Goal: Task Accomplishment & Management: Complete application form

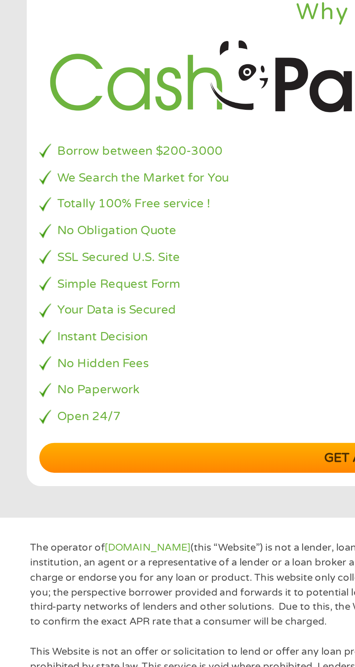
scroll to position [13, 0]
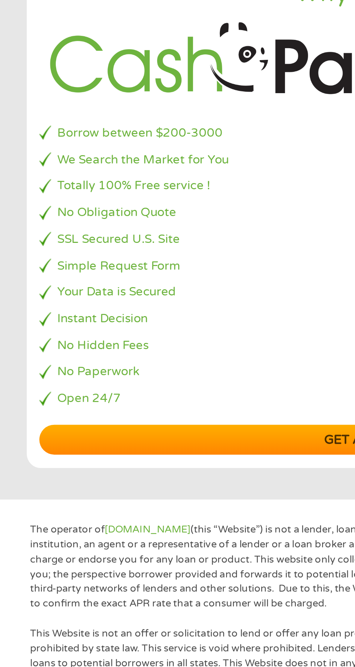
click at [155, 497] on link "Get a quote now" at bounding box center [177, 497] width 319 height 14
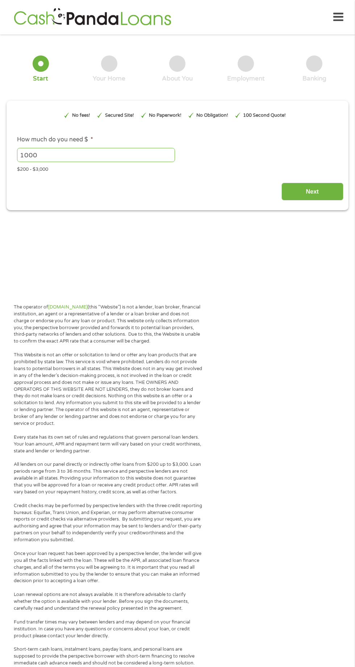
type input "EAIaIQobChMIsYOe4dOrjwMV2gutBh0ZdTeZEAAYBCAGEgIFIfD_BwE"
click at [90, 155] on input "1000" at bounding box center [96, 155] width 158 height 14
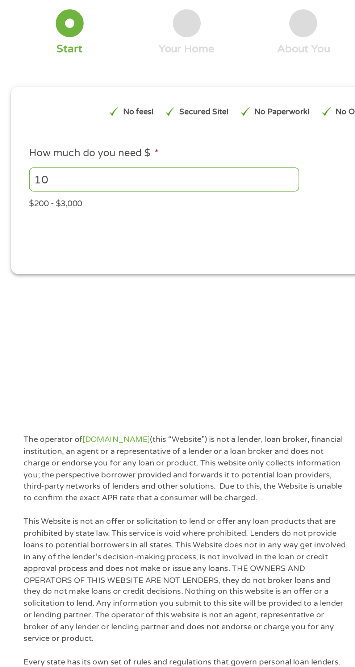
type input "1"
click at [194, 212] on section "1 Start 2 Your Home 3 About You 4 Employment 5 Banking 6 This field is hidden w…" at bounding box center [177, 133] width 355 height 186
click at [34, 157] on input "How much do you need $ *" at bounding box center [96, 155] width 158 height 14
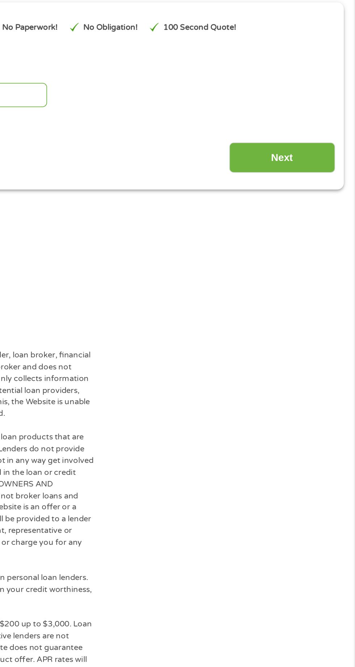
type input "1500"
click at [335, 190] on input "Next" at bounding box center [313, 192] width 62 height 18
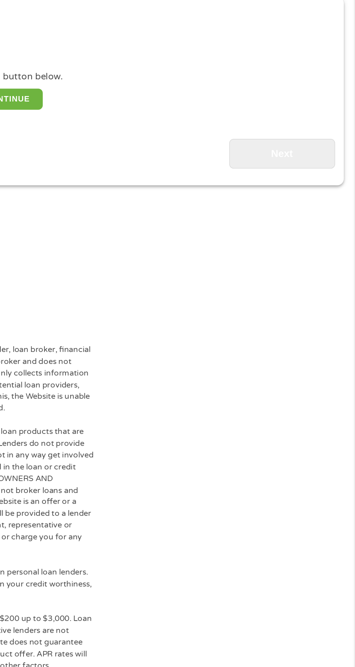
scroll to position [3, 0]
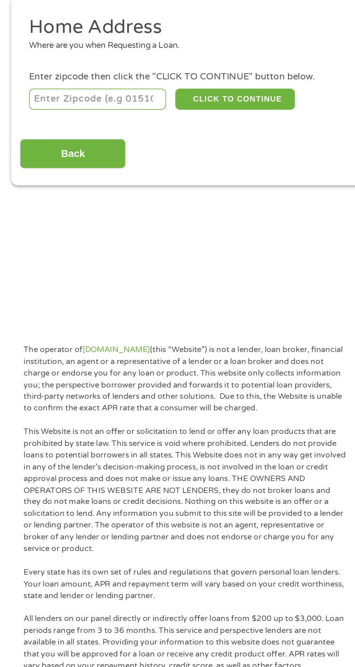
click at [63, 159] on input "number" at bounding box center [57, 157] width 80 height 12
type input "95690"
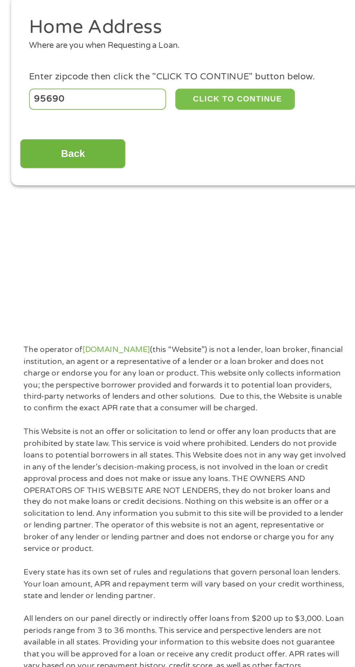
click at [140, 157] on button "CLICK TO CONTINUE" at bounding box center [138, 157] width 70 height 12
type input "95690"
type input "[GEOGRAPHIC_DATA]"
select select "[US_STATE]"
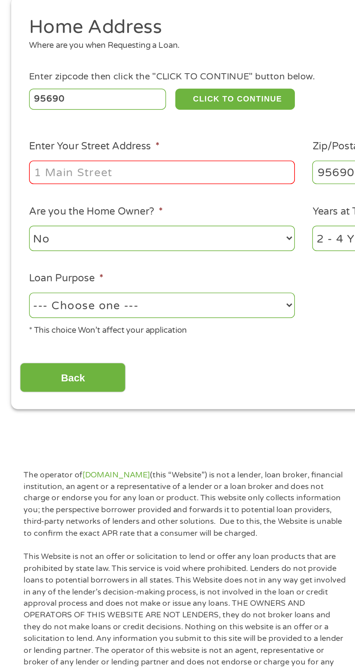
click at [122, 198] on input "Enter Your Street Address *" at bounding box center [94, 200] width 155 height 14
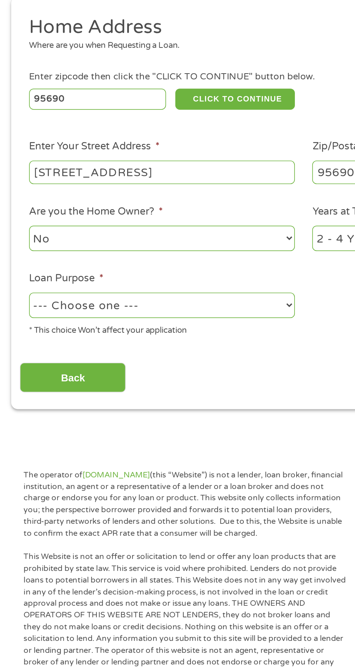
type input "[STREET_ADDRESS]"
click at [120, 246] on select "No Yes" at bounding box center [94, 238] width 155 height 15
click at [17, 232] on select "No Yes" at bounding box center [94, 238] width 155 height 15
click at [159, 254] on ul "Home Address Where are you when Requesting a Loan. Enter zipcode then click the…" at bounding box center [178, 205] width 332 height 194
click at [154, 261] on li "Loan Purpose * --- Choose one --- Pay Bills Debt Consolidation Home Improvement…" at bounding box center [95, 277] width 166 height 38
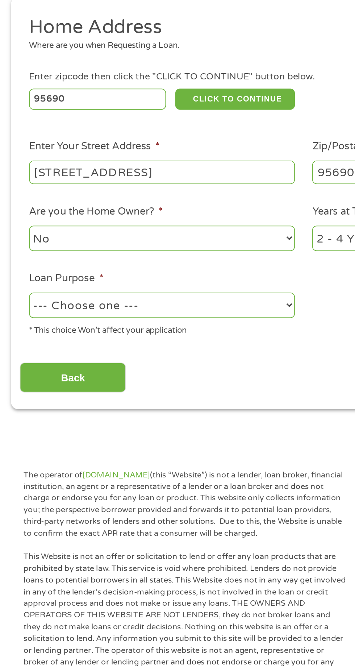
click at [150, 278] on select "--- Choose one --- Pay Bills Debt Consolidation Home Improvement Major Purchase…" at bounding box center [94, 277] width 155 height 15
select select "other"
click at [17, 271] on select "--- Choose one --- Pay Bills Debt Consolidation Home Improvement Major Purchase…" at bounding box center [94, 277] width 155 height 15
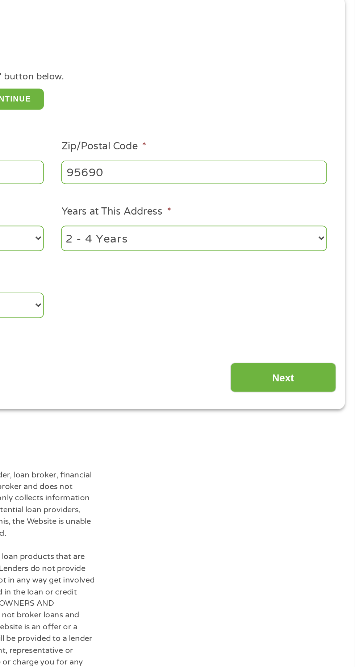
click at [337, 233] on select "1 Year or less 1 - 2 Years 2 - 4 Years Over 4 Years" at bounding box center [260, 238] width 155 height 15
select select "60months"
click at [183, 232] on select "1 Year or less 1 - 2 Years 2 - 4 Years Over 4 Years" at bounding box center [260, 238] width 155 height 15
click at [324, 322] on input "Next" at bounding box center [313, 320] width 62 height 18
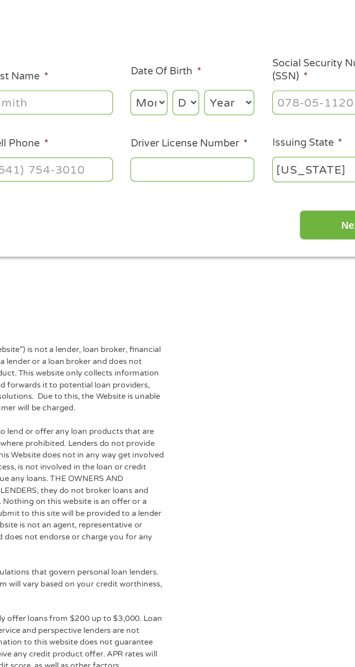
click at [217, 199] on input "Driver License Number *" at bounding box center [219, 198] width 72 height 14
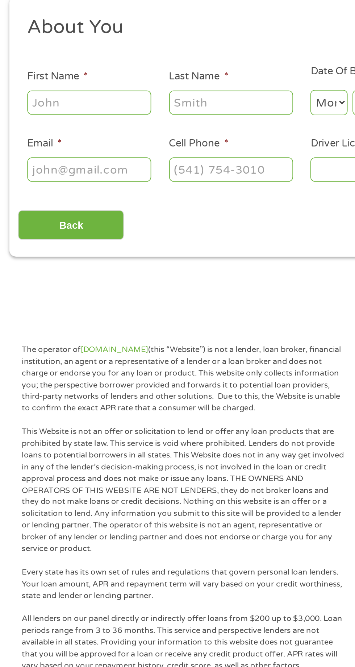
click at [83, 223] on div "Back Next" at bounding box center [178, 228] width 332 height 23
click at [57, 157] on input "First Name *" at bounding box center [53, 159] width 72 height 14
type input "K"
type input "[PERSON_NAME]"
click at [126, 160] on input "Last Name *" at bounding box center [136, 159] width 72 height 14
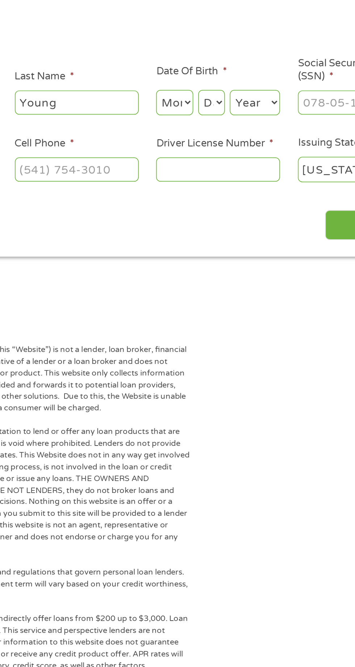
type input "Young"
click at [202, 161] on select "Month 1 2 3 4 5 6 7 8 9 10 11 12" at bounding box center [194, 159] width 22 height 15
select select "4"
click at [183, 152] on select "Month 1 2 3 4 5 6 7 8 9 10 11 12" at bounding box center [194, 159] width 22 height 15
click at [218, 159] on select "Day 1 2 3 4 5 6 7 8 9 10 11 12 13 14 15 16 17 18 19 20 21 22 23 24 25 26 27 28 …" at bounding box center [215, 159] width 16 height 15
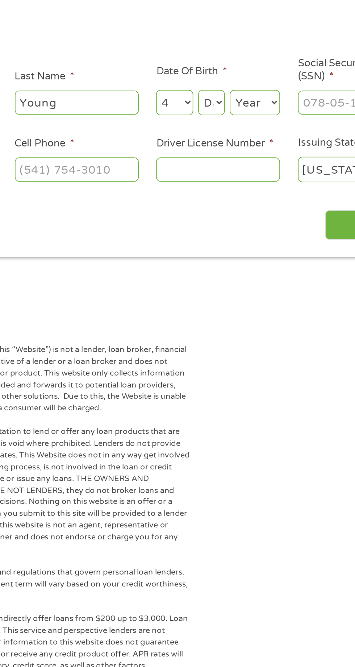
select select "20"
click at [207, 152] on select "Day 1 2 3 4 5 6 7 8 9 10 11 12 13 14 15 16 17 18 19 20 21 22 23 24 25 26 27 28 …" at bounding box center [215, 159] width 16 height 15
click at [238, 158] on select "Year [DATE] 2006 2005 2004 2003 2002 2001 2000 1999 1998 1997 1996 1995 1994 19…" at bounding box center [240, 159] width 29 height 15
select select "1983"
click at [226, 152] on select "Year [DATE] 2006 2005 2004 2003 2002 2001 2000 1999 1998 1997 1996 1995 1994 19…" at bounding box center [240, 159] width 29 height 15
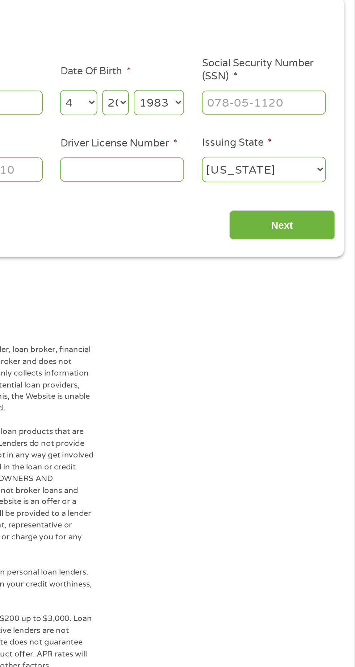
click at [283, 162] on input "Social Security Number (SSN) *" at bounding box center [302, 159] width 72 height 14
type input "574-7_-____"
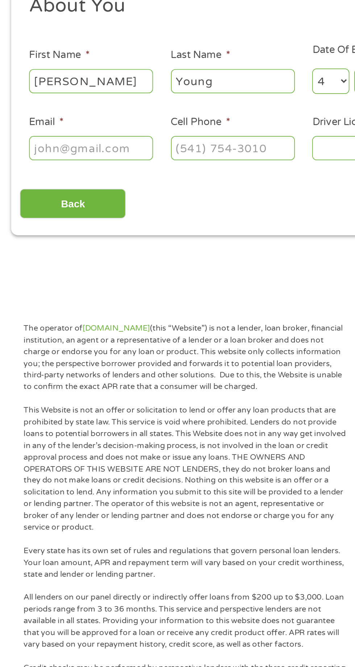
click at [60, 196] on input "Email *" at bounding box center [53, 198] width 72 height 14
type input "[EMAIL_ADDRESS][DOMAIN_NAME]"
click at [137, 196] on input "[PHONE_NUMBER]" at bounding box center [136, 198] width 72 height 14
type input "[PHONE_NUMBER]"
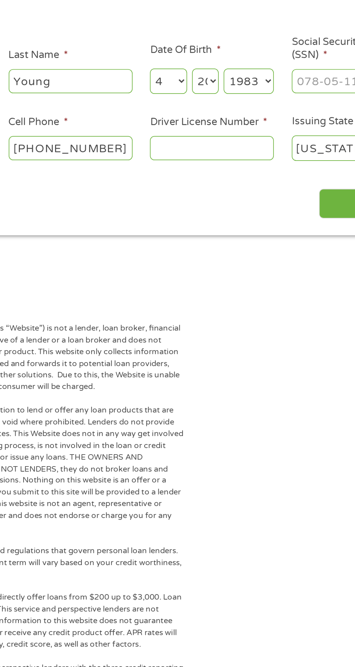
click at [234, 195] on input "Driver License Number *" at bounding box center [219, 198] width 72 height 14
type input "D2127173"
click at [291, 192] on select "[US_STATE] [US_STATE] [US_STATE] [US_STATE] [US_STATE] [US_STATE] [US_STATE] [U…" at bounding box center [302, 198] width 72 height 15
click at [266, 191] on select "[US_STATE] [US_STATE] [US_STATE] [US_STATE] [US_STATE] [US_STATE] [US_STATE] [U…" at bounding box center [302, 198] width 72 height 15
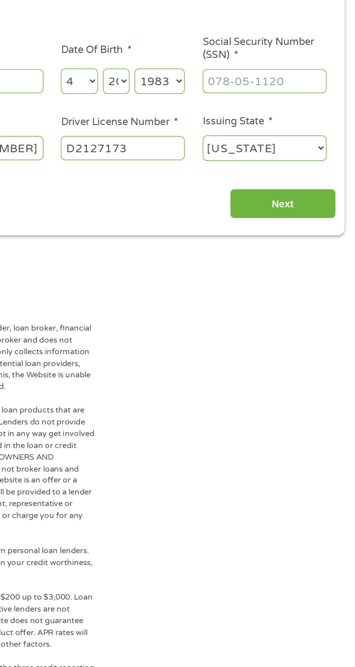
click at [324, 228] on input "Next" at bounding box center [313, 231] width 62 height 18
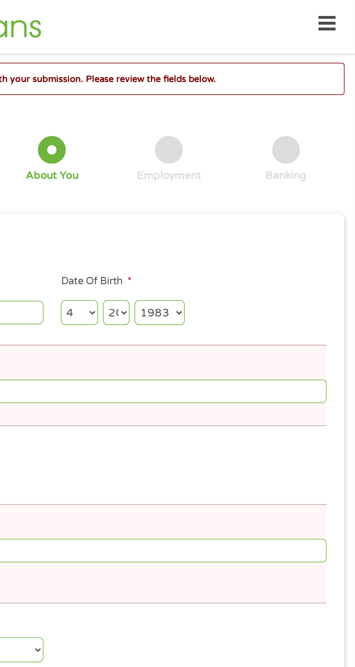
click at [337, 103] on div "5 Banking" at bounding box center [314, 92] width 69 height 27
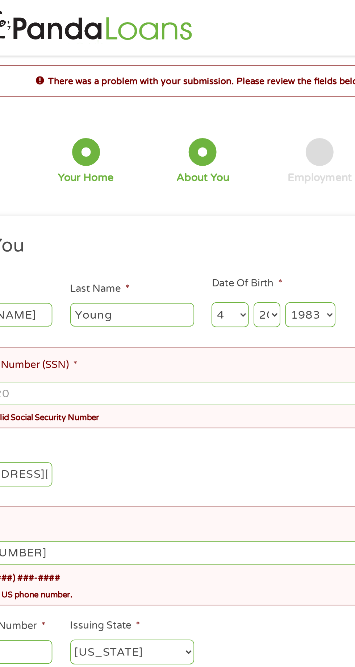
scroll to position [0, 0]
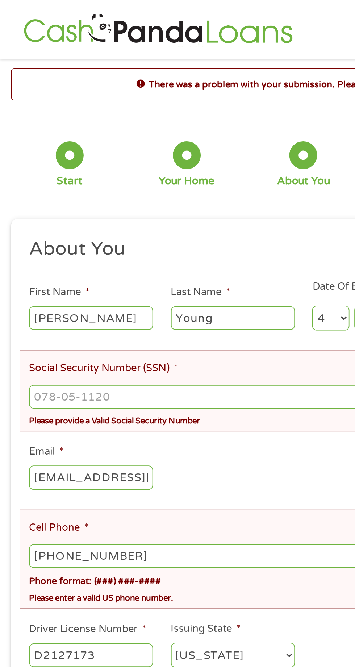
click at [99, 230] on input "Social Security Number (SSN) *" at bounding box center [177, 232] width 321 height 14
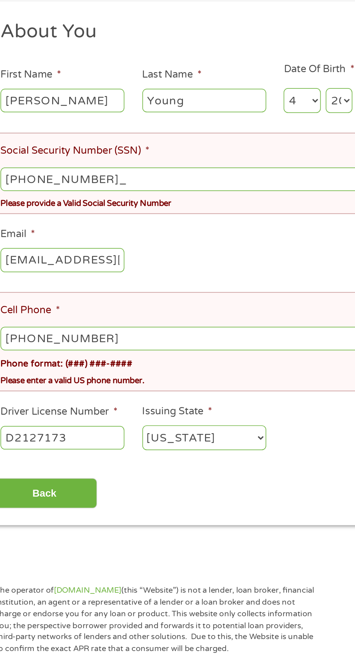
type input "574-76-8685"
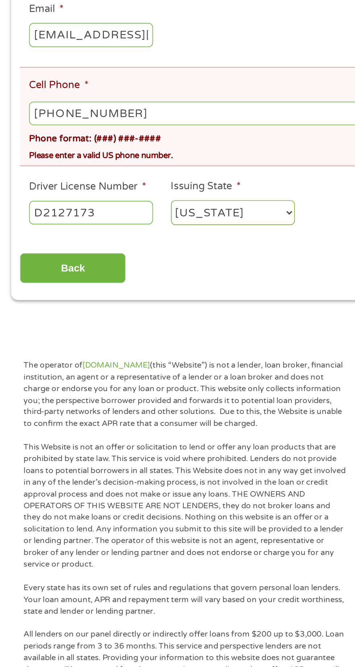
click at [54, 419] on input "Back" at bounding box center [43, 416] width 62 height 18
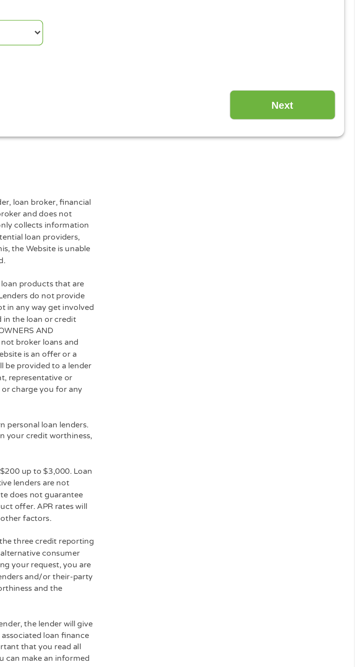
scroll to position [3, 3]
click at [315, 313] on input "Next" at bounding box center [313, 320] width 62 height 18
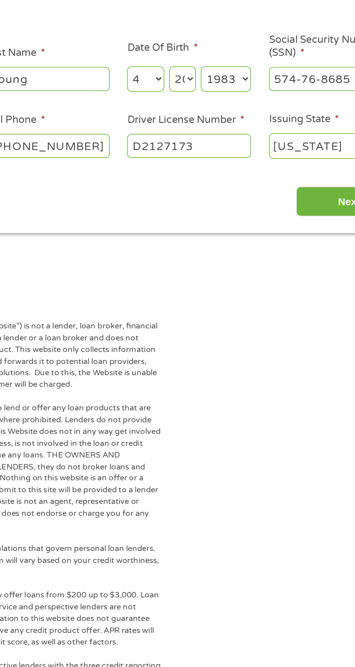
scroll to position [3, 0]
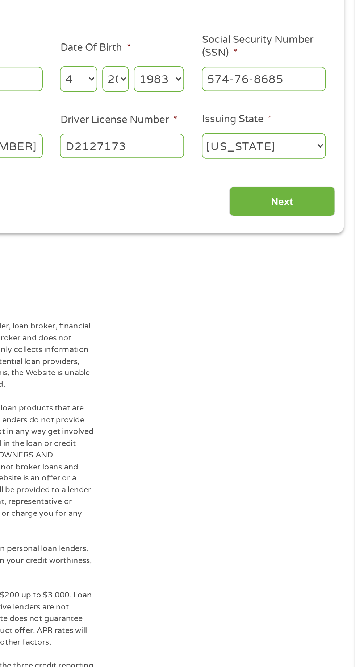
click at [327, 229] on input "Next" at bounding box center [313, 231] width 62 height 18
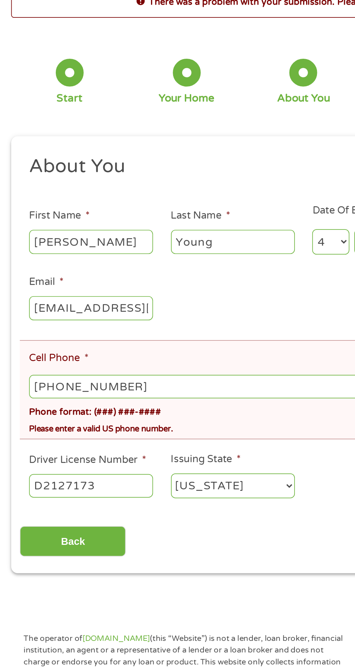
click at [103, 276] on input "[PHONE_NUMBER]" at bounding box center [177, 271] width 321 height 14
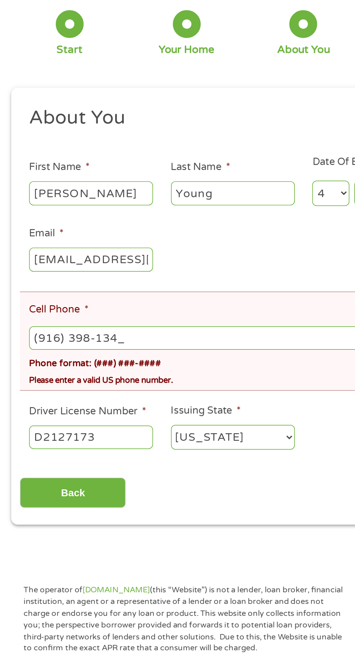
type input "[PHONE_NUMBER]"
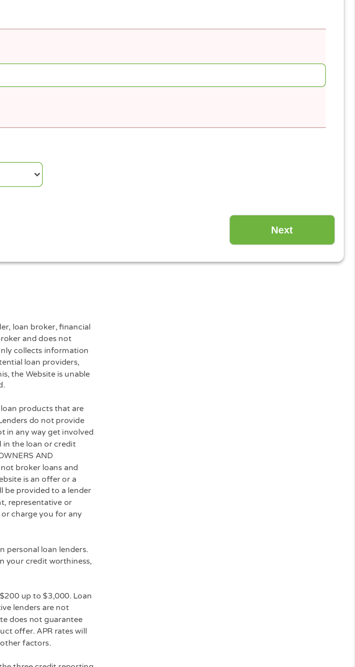
click at [313, 366] on input "Next" at bounding box center [313, 362] width 62 height 18
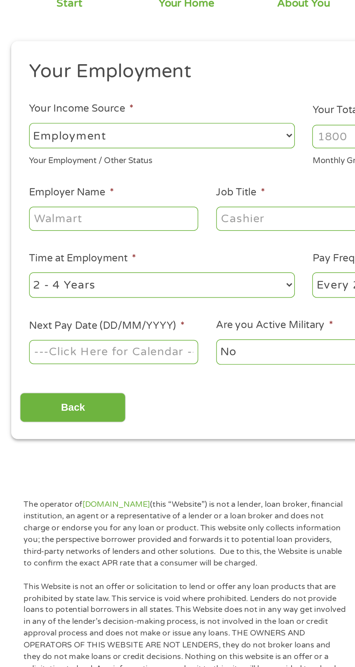
scroll to position [0, 0]
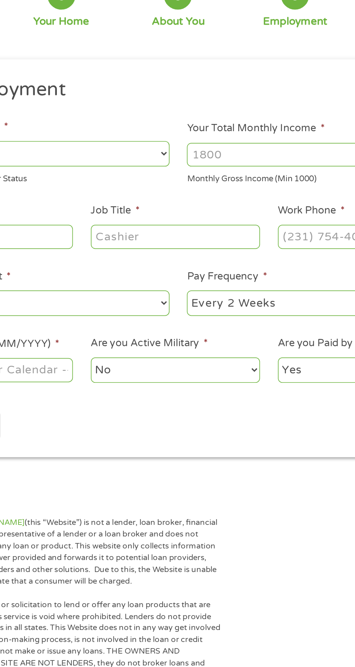
click at [231, 154] on input "Your Total Monthly Income *" at bounding box center [260, 157] width 155 height 14
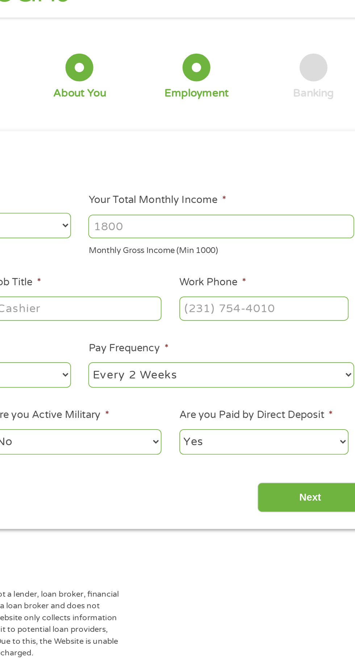
click at [217, 159] on input "Your Total Monthly Income *" at bounding box center [260, 157] width 155 height 14
click at [208, 152] on input "Your Total Monthly Income *" at bounding box center [260, 157] width 155 height 14
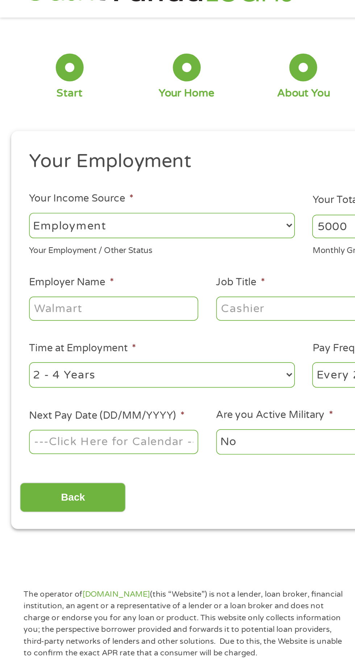
type input "5000"
click at [90, 204] on input "Employer Name *" at bounding box center [66, 205] width 99 height 14
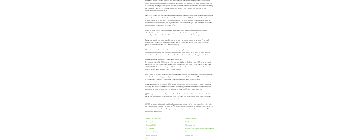
scroll to position [520, 0]
